Goal: Task Accomplishment & Management: Manage account settings

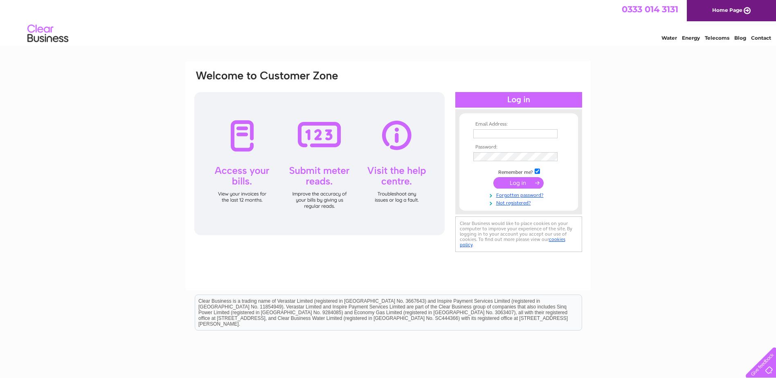
type input "th.maintenance@hotmail.co.uk"
click at [514, 183] on input "submit" at bounding box center [518, 182] width 50 height 11
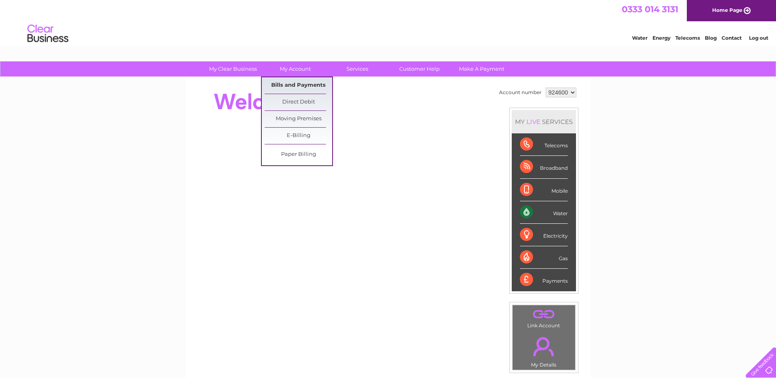
click at [305, 84] on link "Bills and Payments" at bounding box center [298, 85] width 67 height 16
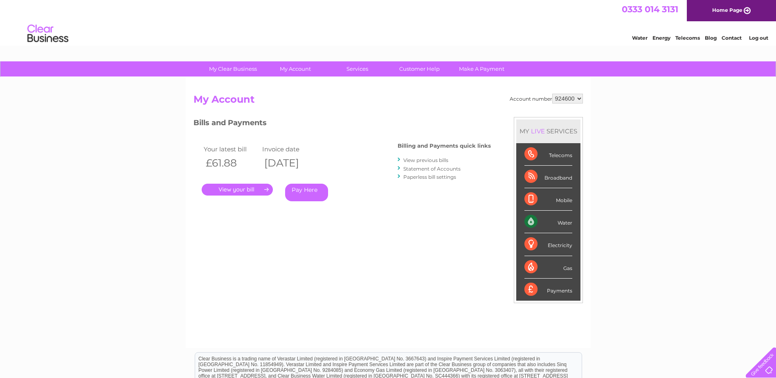
click at [238, 191] on link "." at bounding box center [237, 190] width 71 height 12
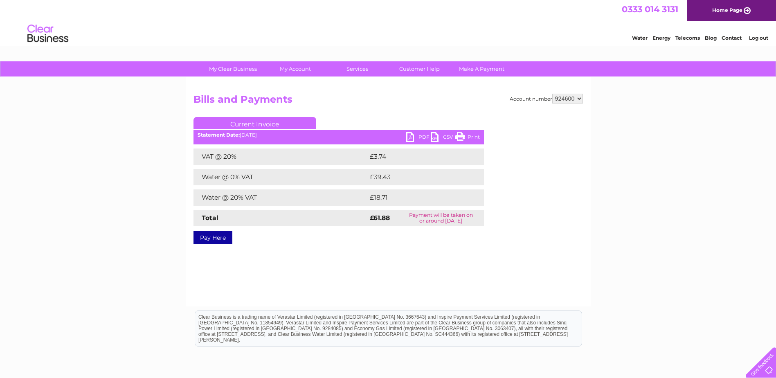
click at [411, 136] on link "PDF" at bounding box center [418, 138] width 25 height 12
